Goal: Complete application form: Complete application form

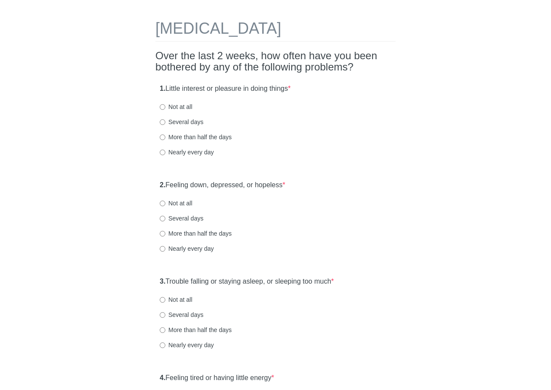
scroll to position [43, 0]
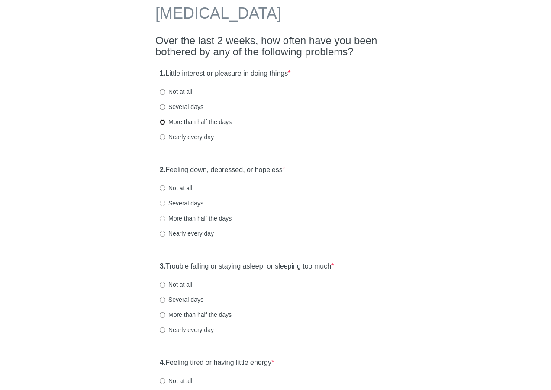
click at [162, 122] on input "More than half the days" at bounding box center [163, 122] width 6 height 6
radio input "true"
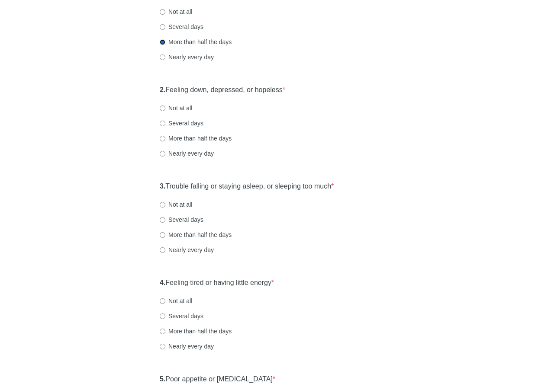
scroll to position [130, 0]
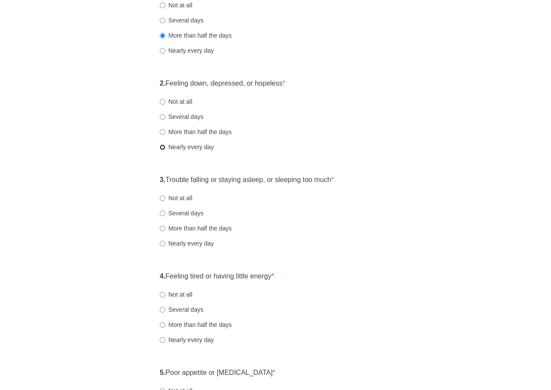
click at [162, 147] on input "Nearly every day" at bounding box center [163, 147] width 6 height 6
radio input "true"
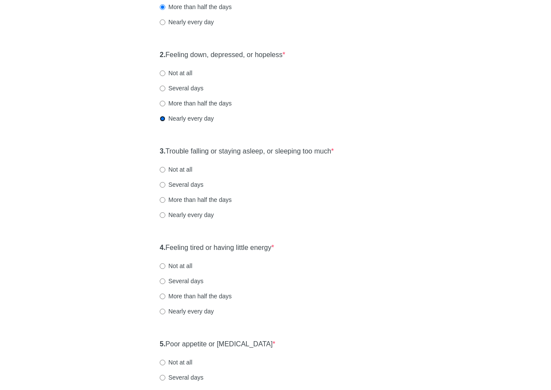
scroll to position [173, 0]
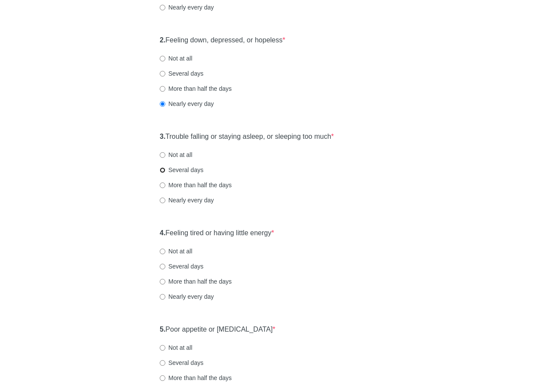
click at [162, 169] on input "Several days" at bounding box center [163, 170] width 6 height 6
radio input "true"
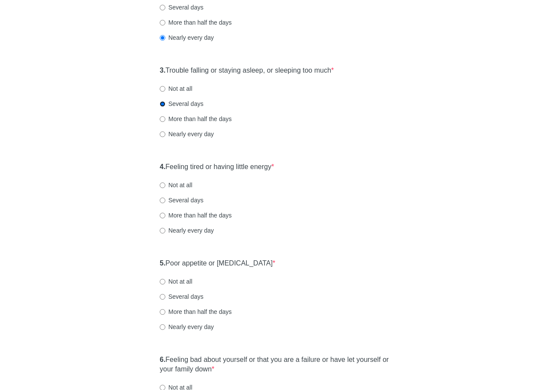
scroll to position [260, 0]
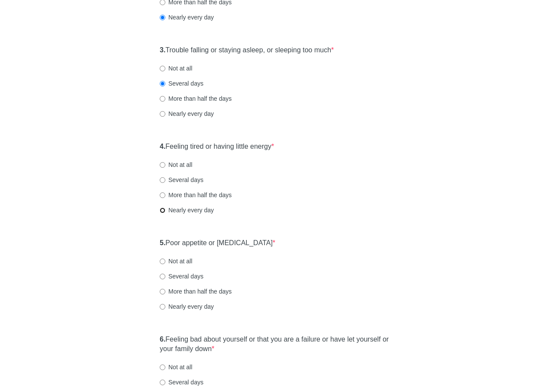
click at [164, 210] on input "Nearly every day" at bounding box center [163, 211] width 6 height 6
radio input "true"
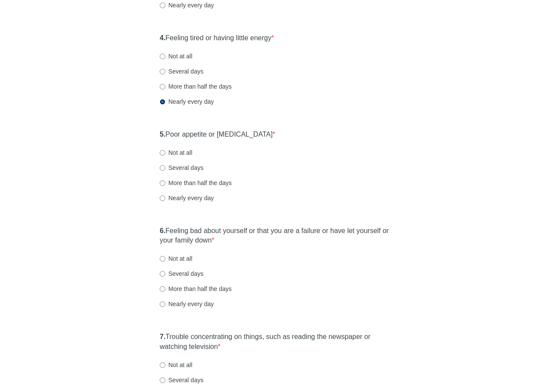
scroll to position [389, 0]
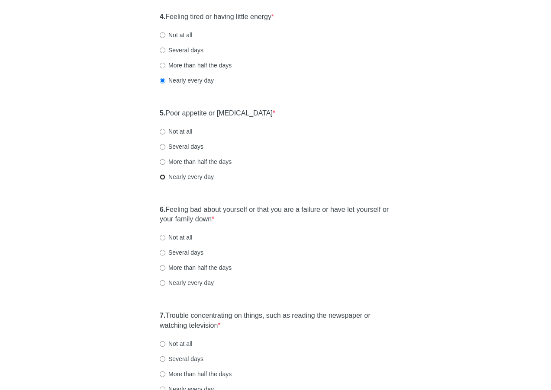
click at [162, 175] on input "Nearly every day" at bounding box center [163, 177] width 6 height 6
radio input "true"
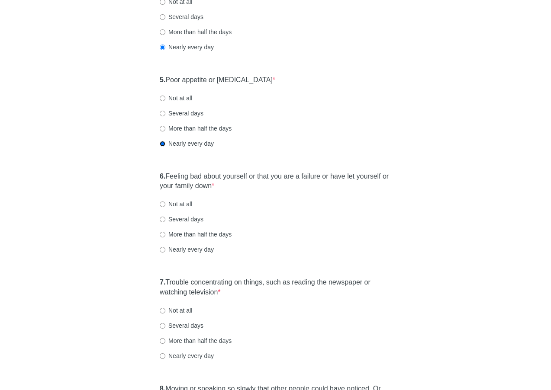
scroll to position [476, 0]
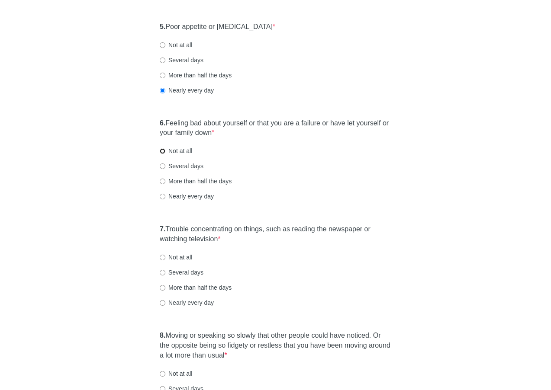
click at [162, 151] on input "Not at all" at bounding box center [163, 151] width 6 height 6
radio input "true"
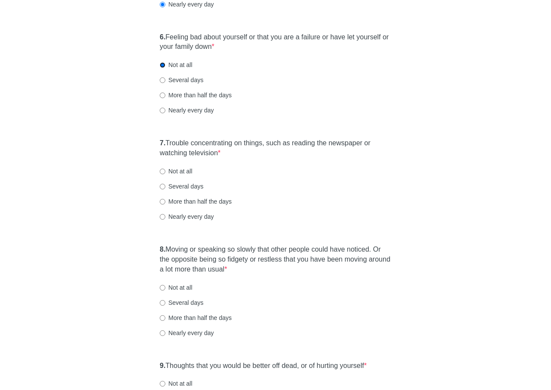
scroll to position [562, 0]
click at [162, 186] on input "Several days" at bounding box center [163, 186] width 6 height 6
radio input "true"
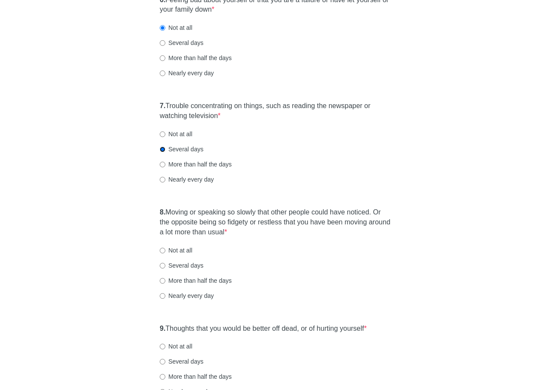
scroll to position [649, 0]
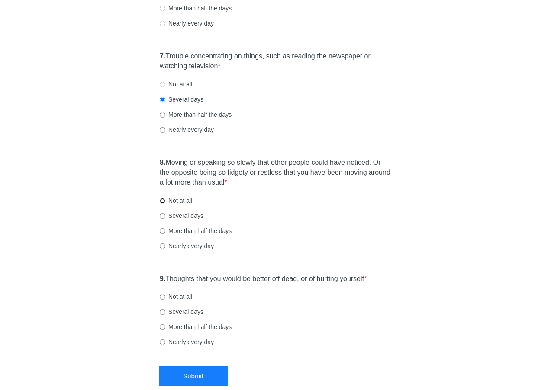
click at [161, 200] on input "Not at all" at bounding box center [163, 201] width 6 height 6
radio input "true"
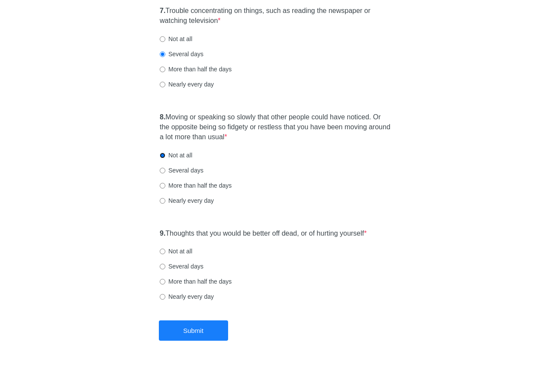
scroll to position [697, 0]
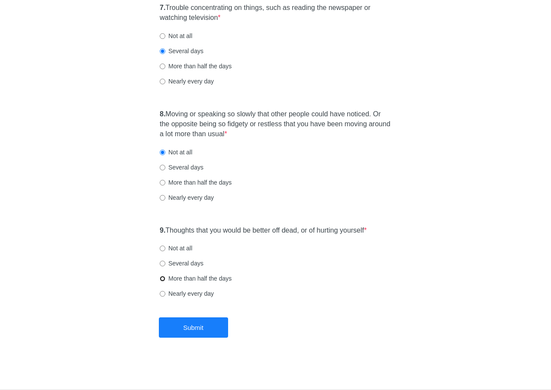
drag, startPoint x: 162, startPoint y: 279, endPoint x: 162, endPoint y: 289, distance: 10.8
click at [162, 279] on input "More than half the days" at bounding box center [163, 279] width 6 height 6
radio input "true"
click at [181, 328] on button "Submit" at bounding box center [193, 327] width 69 height 20
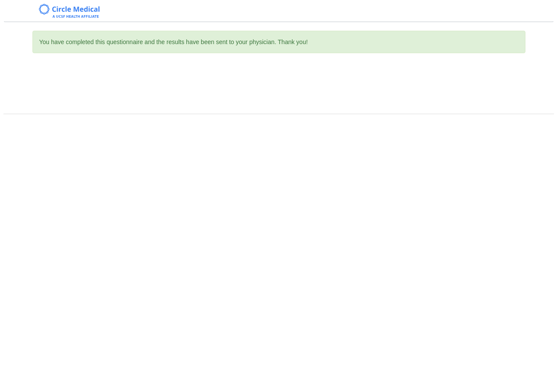
scroll to position [0, 0]
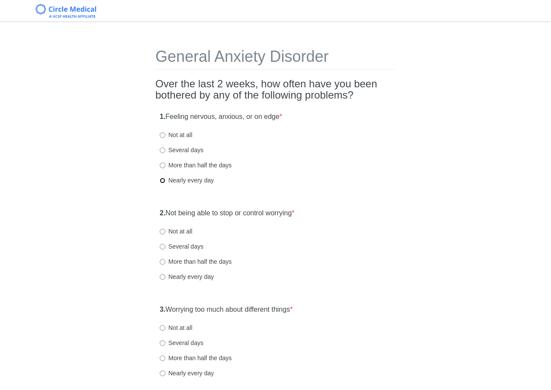
click at [161, 181] on input "Nearly every day" at bounding box center [163, 181] width 6 height 6
radio input "true"
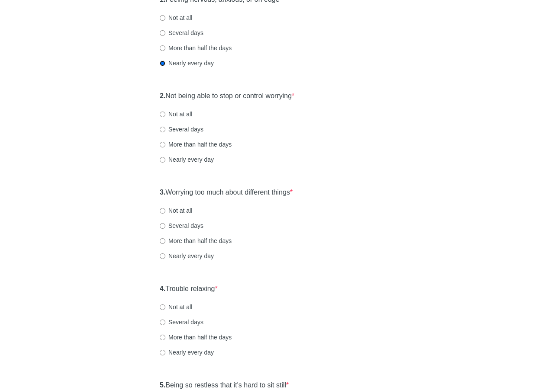
scroll to position [130, 0]
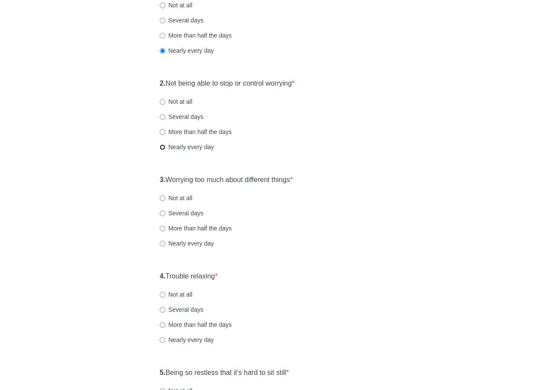
click at [162, 147] on input "Nearly every day" at bounding box center [163, 147] width 6 height 6
radio input "true"
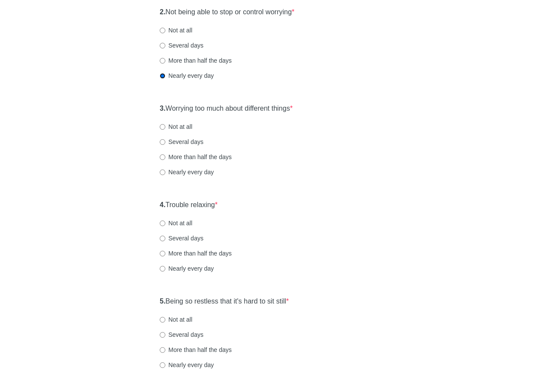
scroll to position [216, 0]
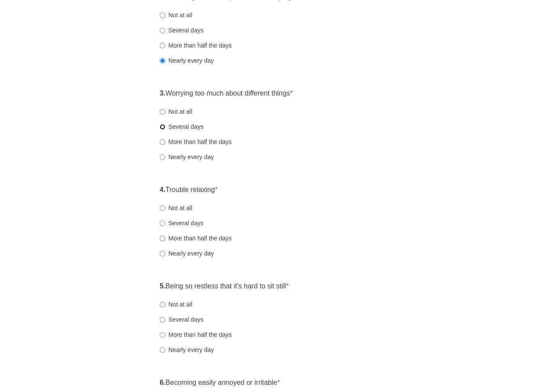
click at [162, 126] on input "Several days" at bounding box center [163, 127] width 6 height 6
radio input "true"
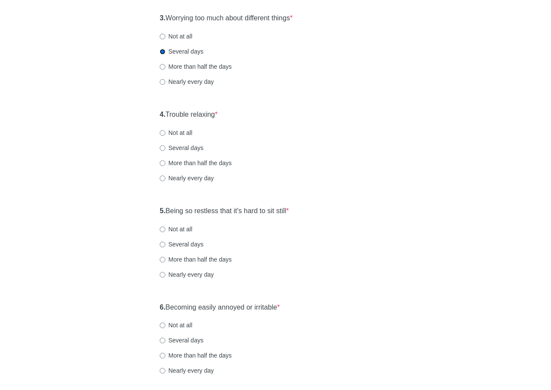
scroll to position [303, 0]
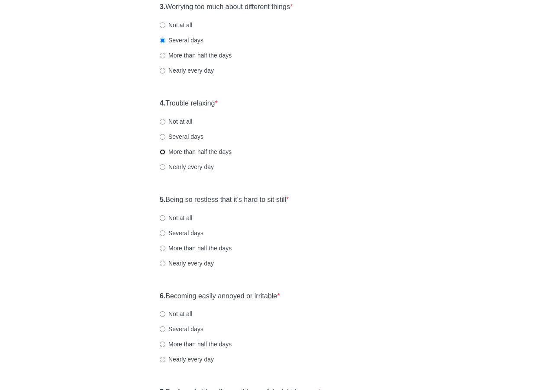
click at [162, 152] on input "More than half the days" at bounding box center [163, 152] width 6 height 6
radio input "true"
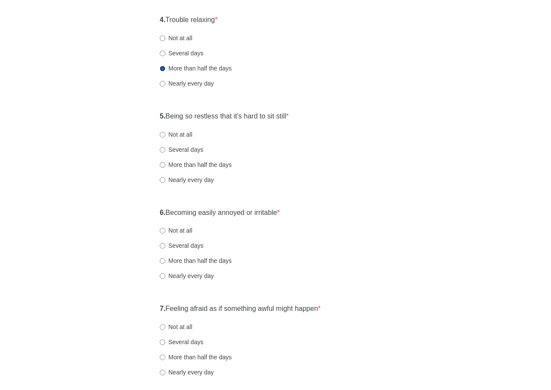
scroll to position [389, 0]
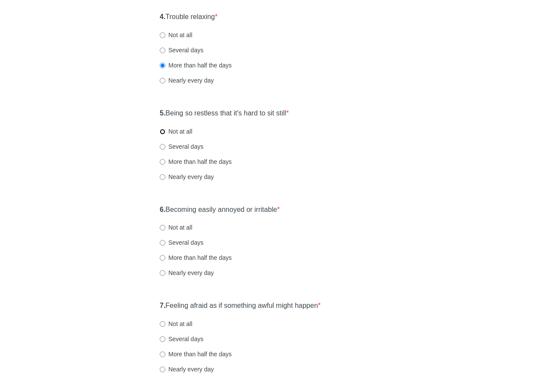
click at [161, 131] on input "Not at all" at bounding box center [163, 132] width 6 height 6
radio input "true"
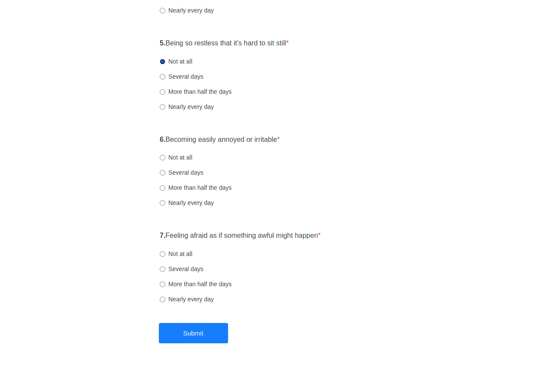
scroll to position [465, 0]
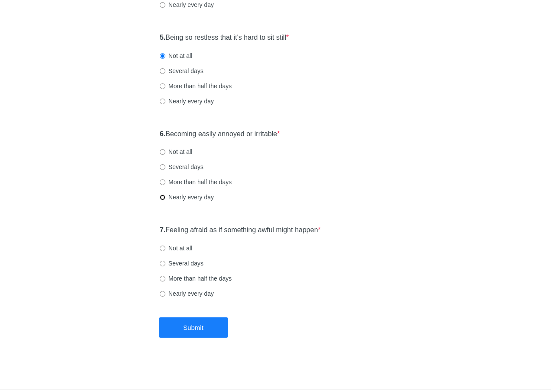
click at [163, 196] on input "Nearly every day" at bounding box center [163, 198] width 6 height 6
radio input "true"
click at [162, 248] on input "Not at all" at bounding box center [163, 249] width 6 height 6
radio input "true"
click at [187, 324] on button "Submit" at bounding box center [193, 327] width 69 height 20
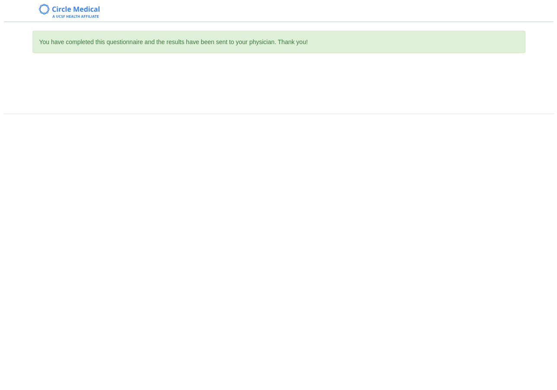
scroll to position [0, 0]
